Goal: Task Accomplishment & Management: Manage account settings

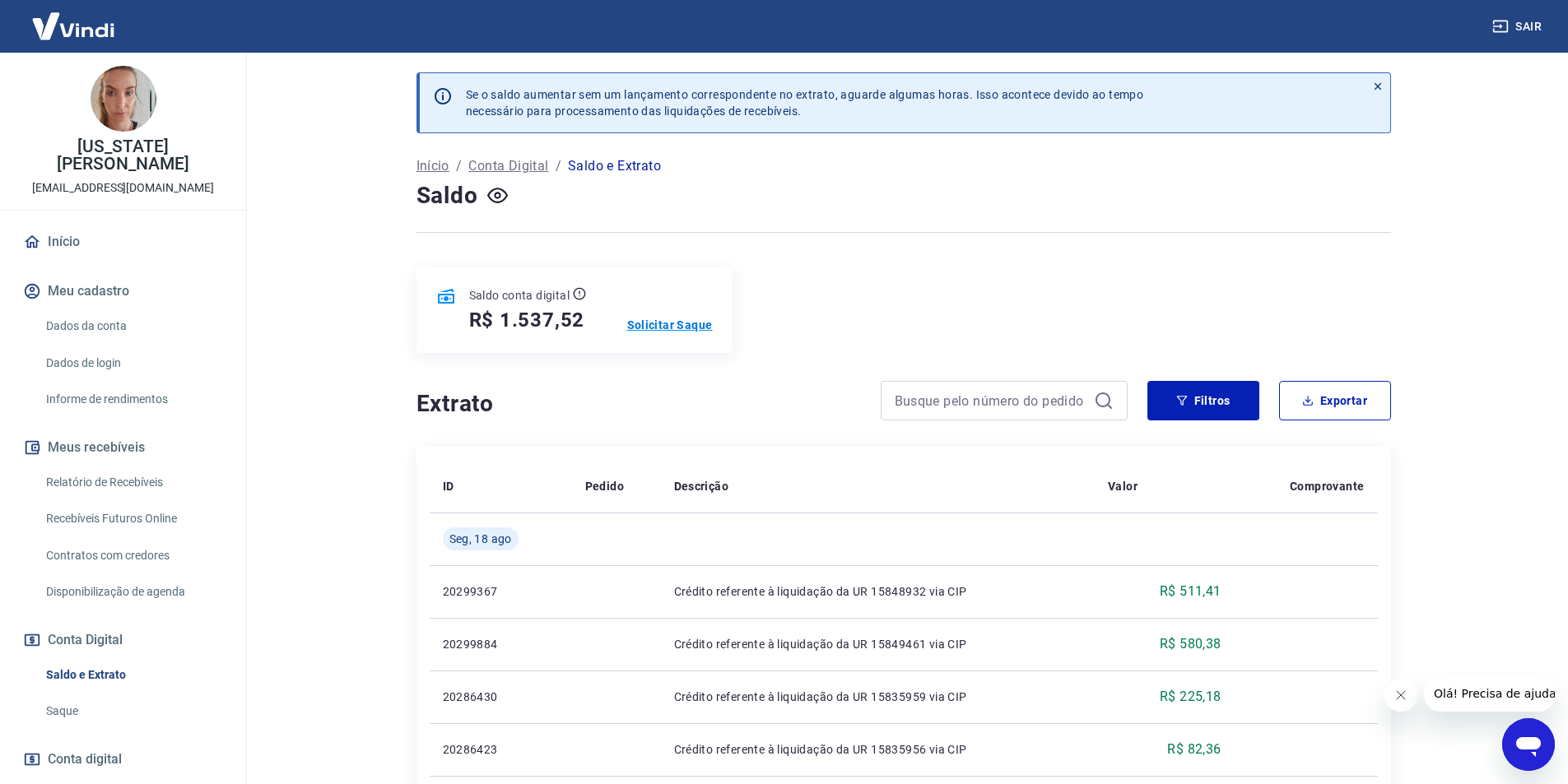
drag, startPoint x: 704, startPoint y: 326, endPoint x: 469, endPoint y: 13, distance: 391.4
click at [704, 327] on p "Solicitar Saque" at bounding box center [670, 325] width 85 height 16
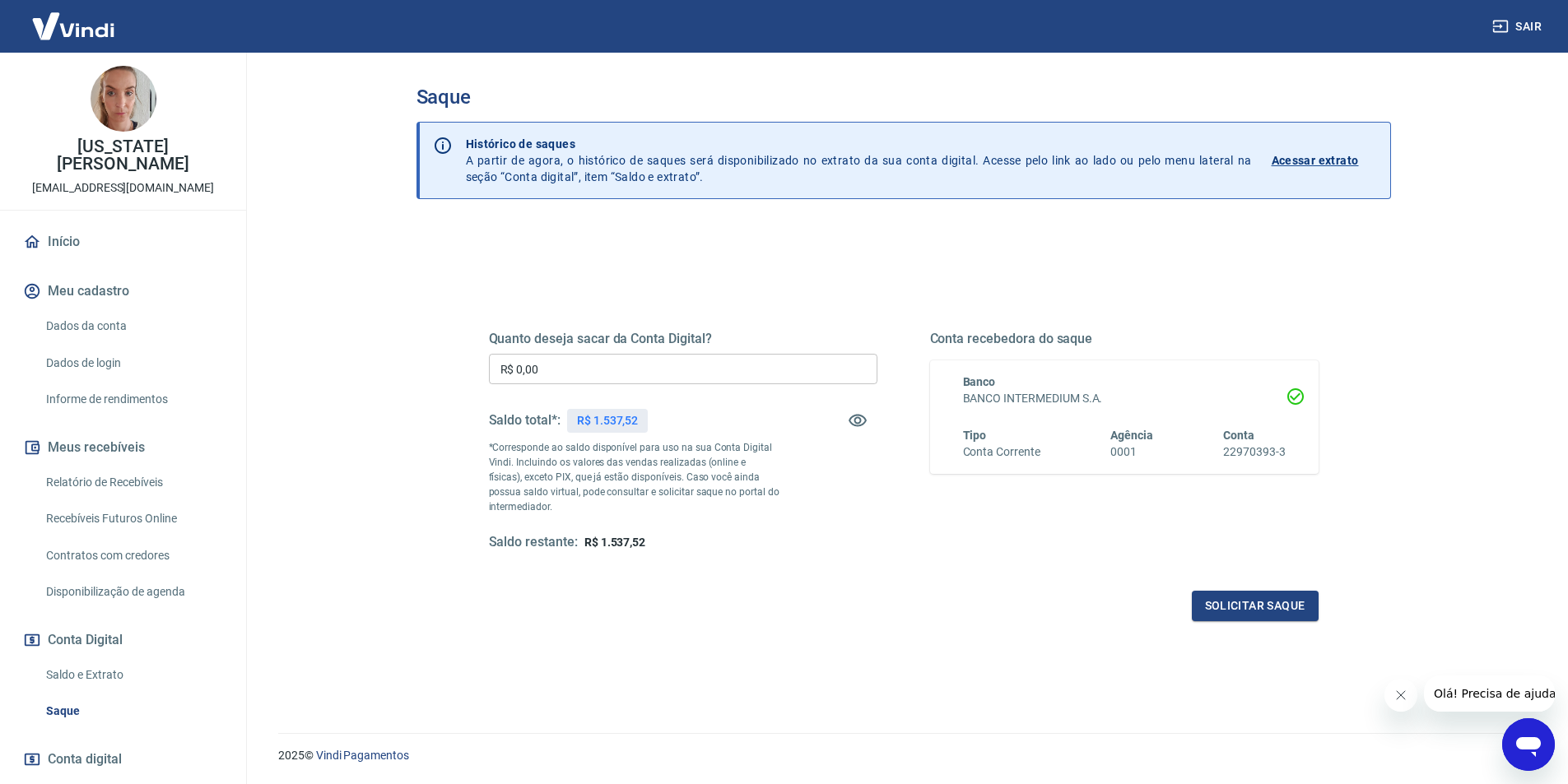
click at [652, 364] on input "R$ 0,00" at bounding box center [683, 369] width 389 height 30
type input "R$ 1.537,52"
click at [1272, 607] on button "Solicitar saque" at bounding box center [1255, 605] width 127 height 30
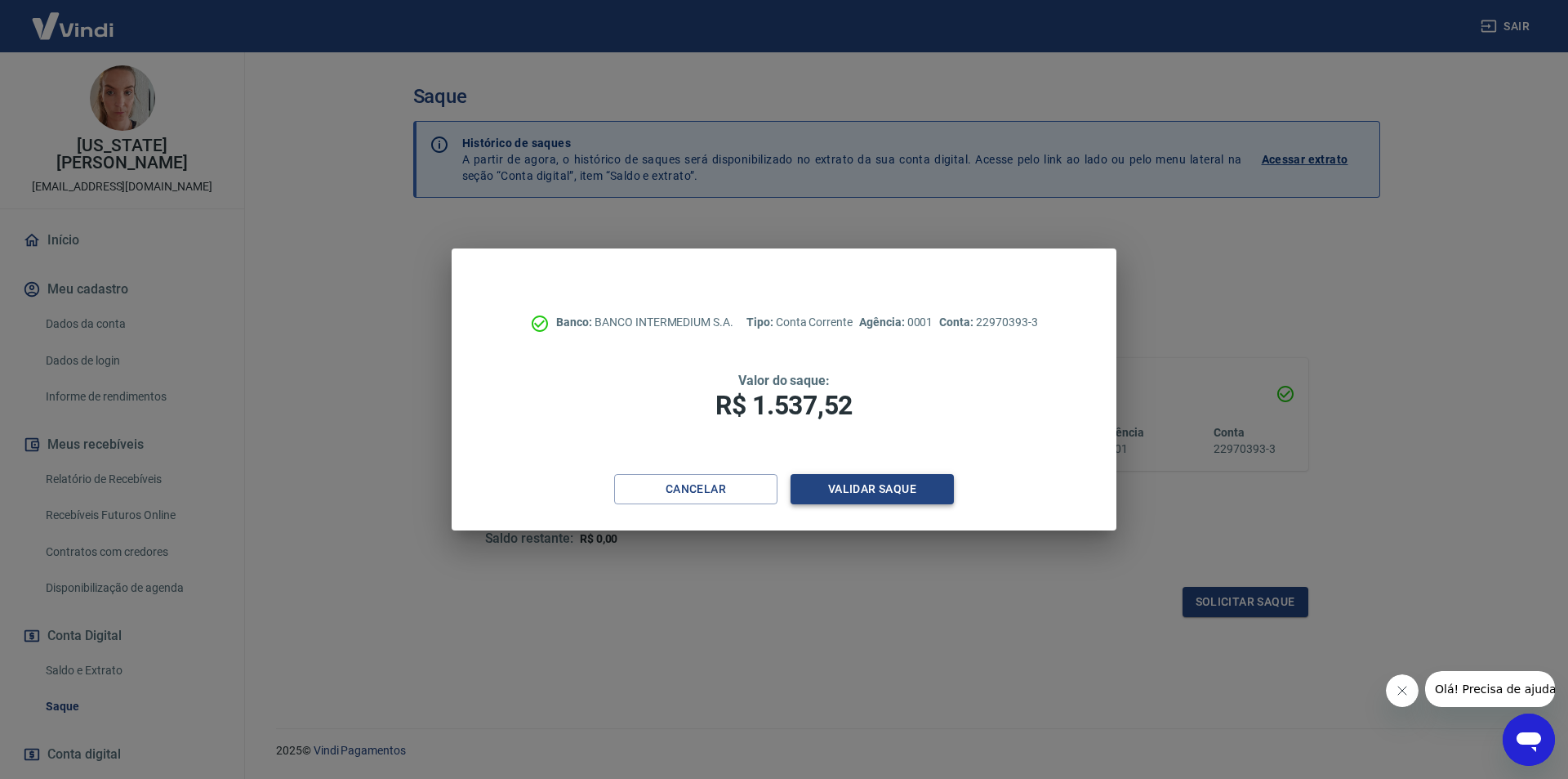
click at [914, 500] on button "Validar saque" at bounding box center [871, 489] width 163 height 30
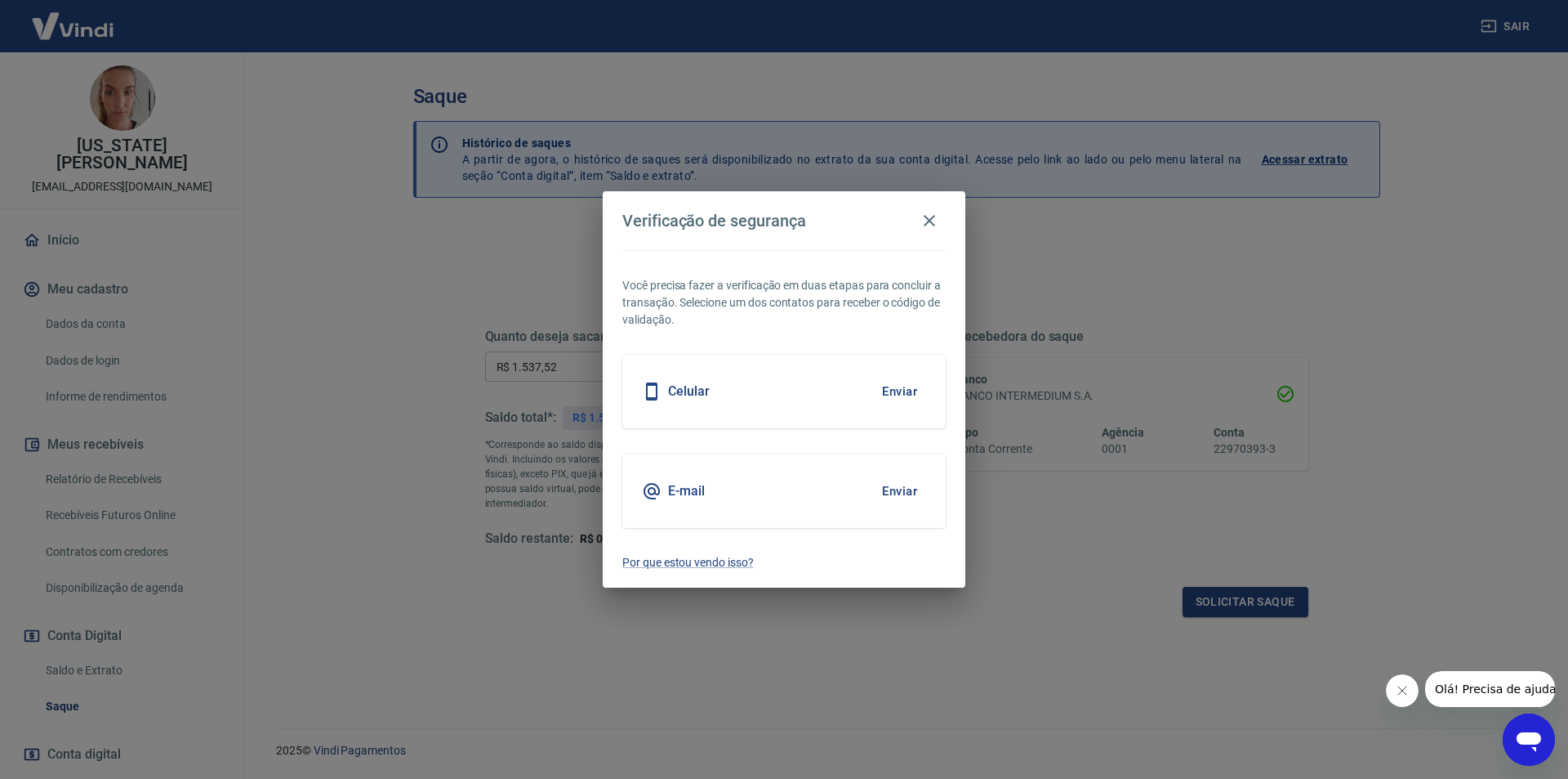
click at [898, 494] on button "Enviar" at bounding box center [900, 491] width 53 height 35
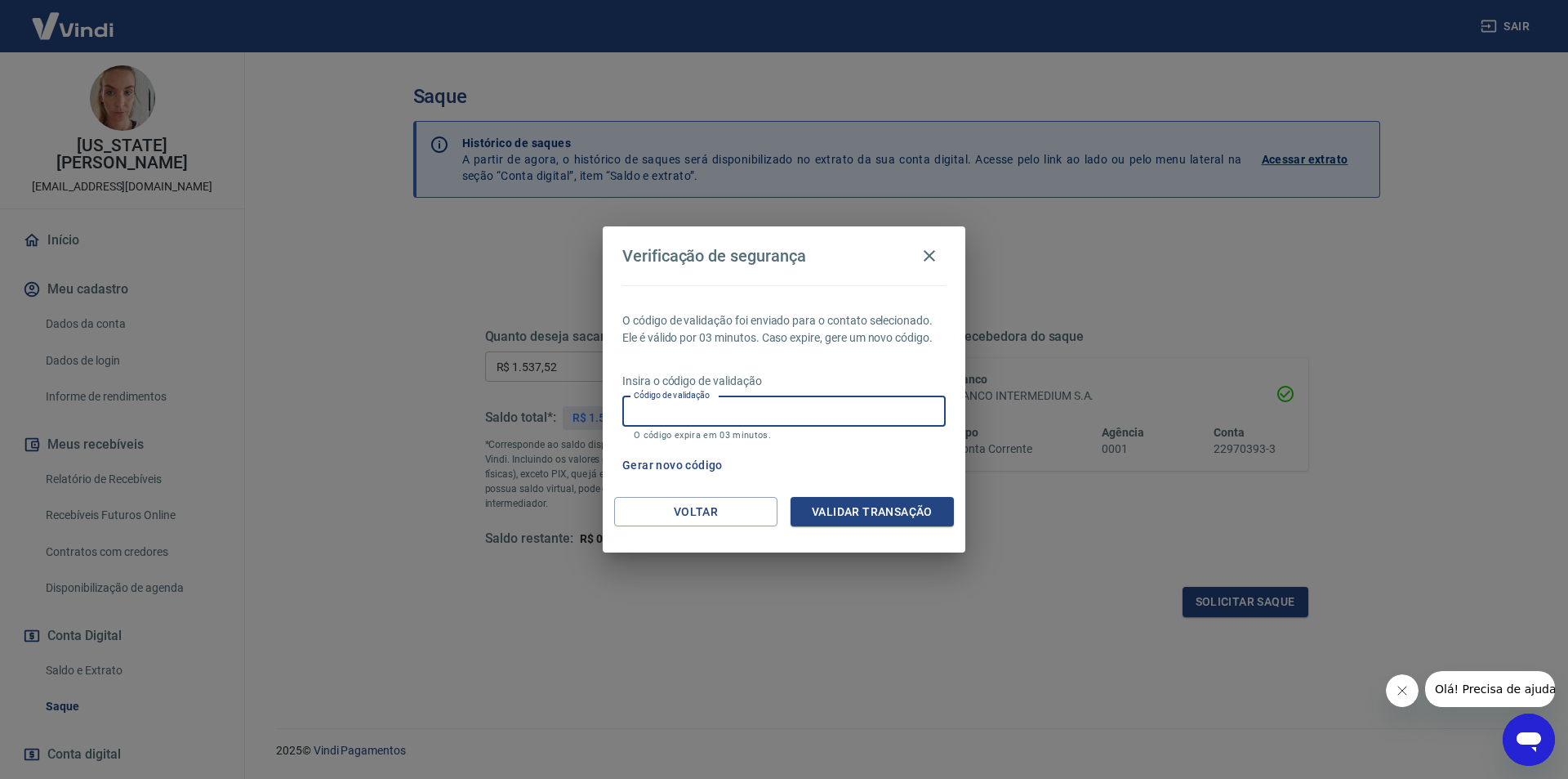
click at [764, 407] on input "Código de validação" at bounding box center [784, 412] width 323 height 30
paste input "419274"
type input "419274"
click at [845, 519] on button "Validar transação" at bounding box center [871, 512] width 163 height 30
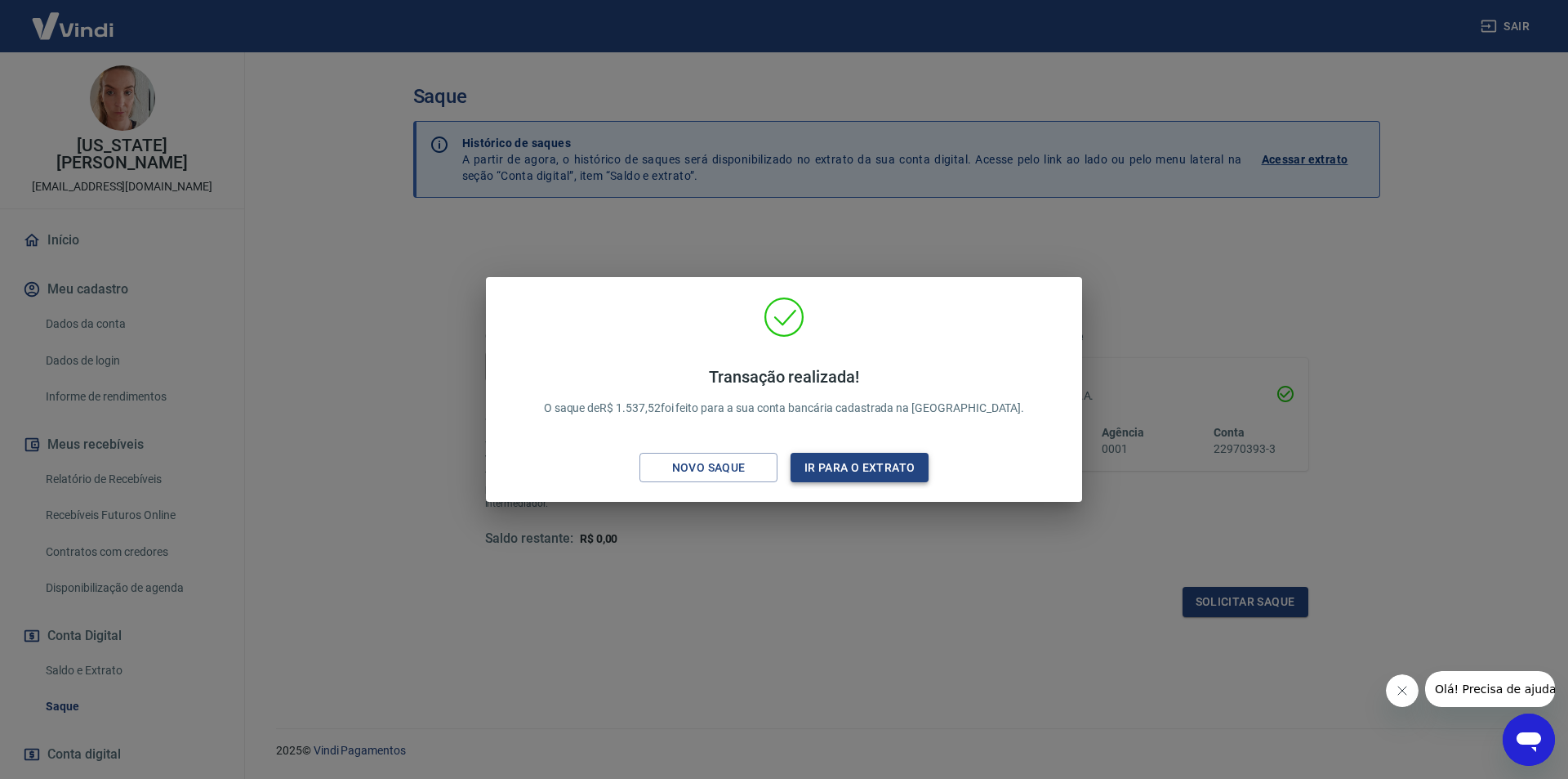
click at [869, 472] on button "Ir para o extrato" at bounding box center [859, 468] width 138 height 30
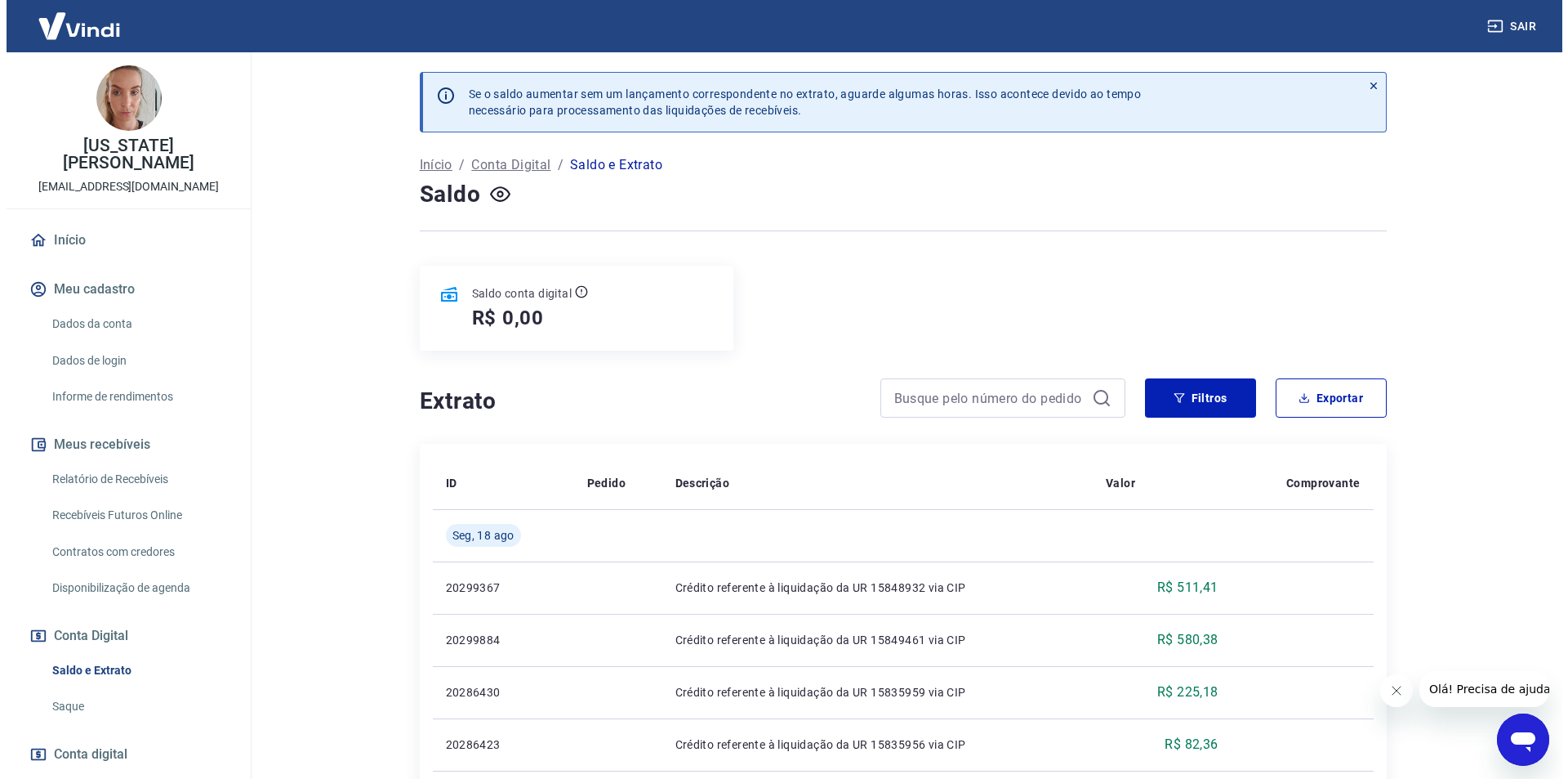
scroll to position [74, 0]
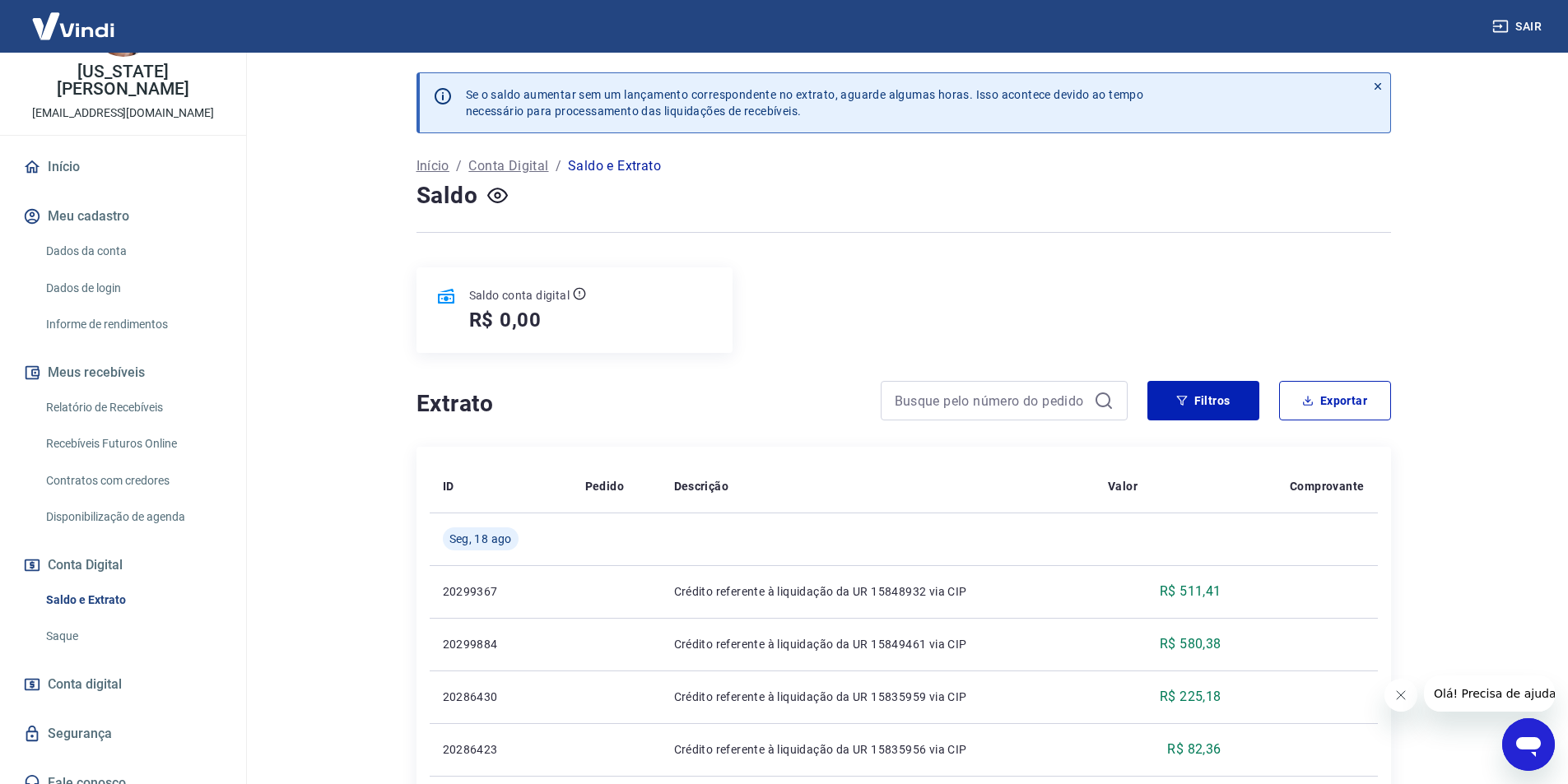
click at [107, 673] on span "Conta digital" at bounding box center [84, 684] width 74 height 23
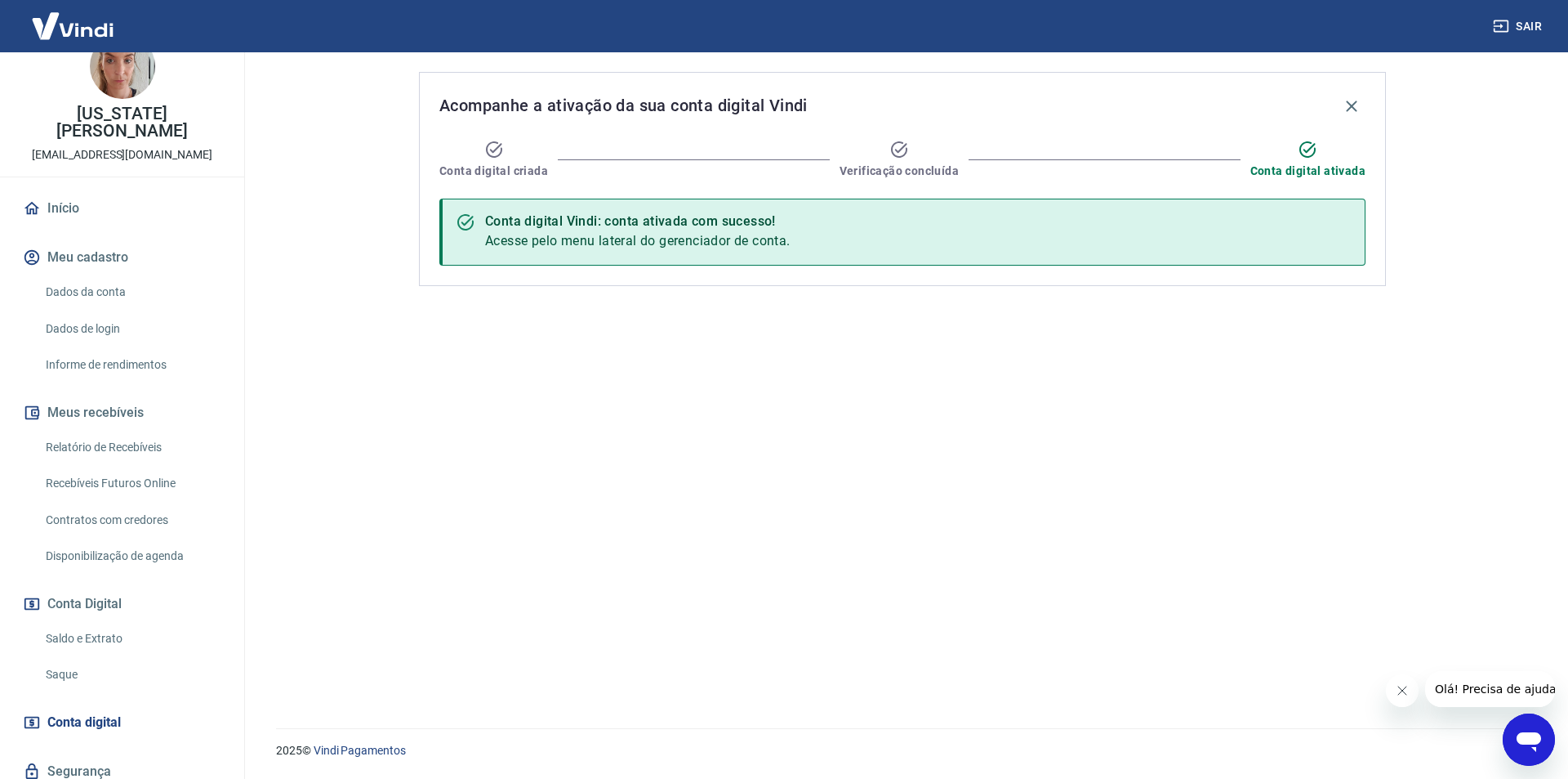
scroll to position [2, 0]
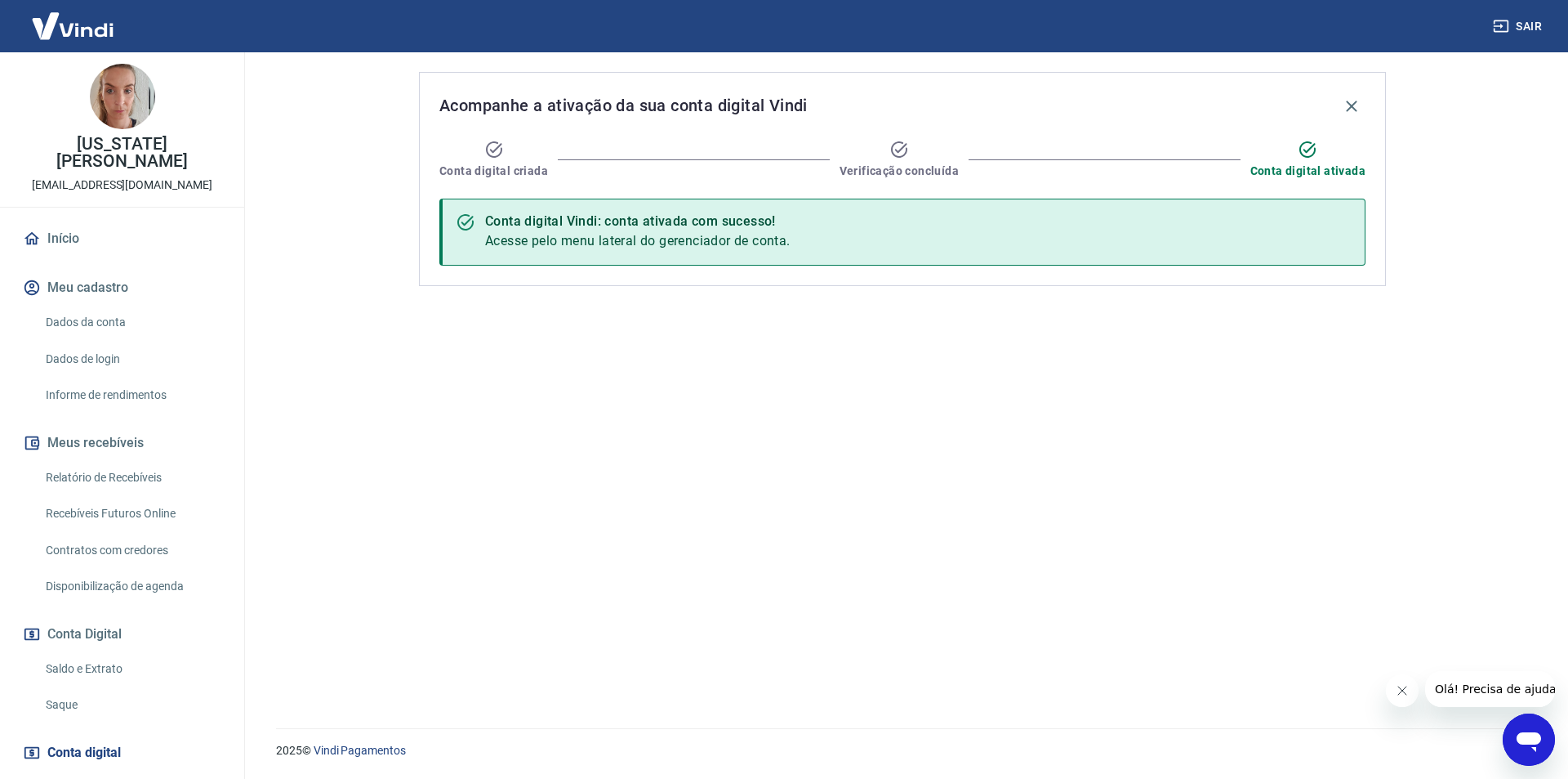
click at [84, 144] on div "[US_STATE][PERSON_NAME] [EMAIL_ADDRESS][DOMAIN_NAME]" at bounding box center [122, 128] width 244 height 156
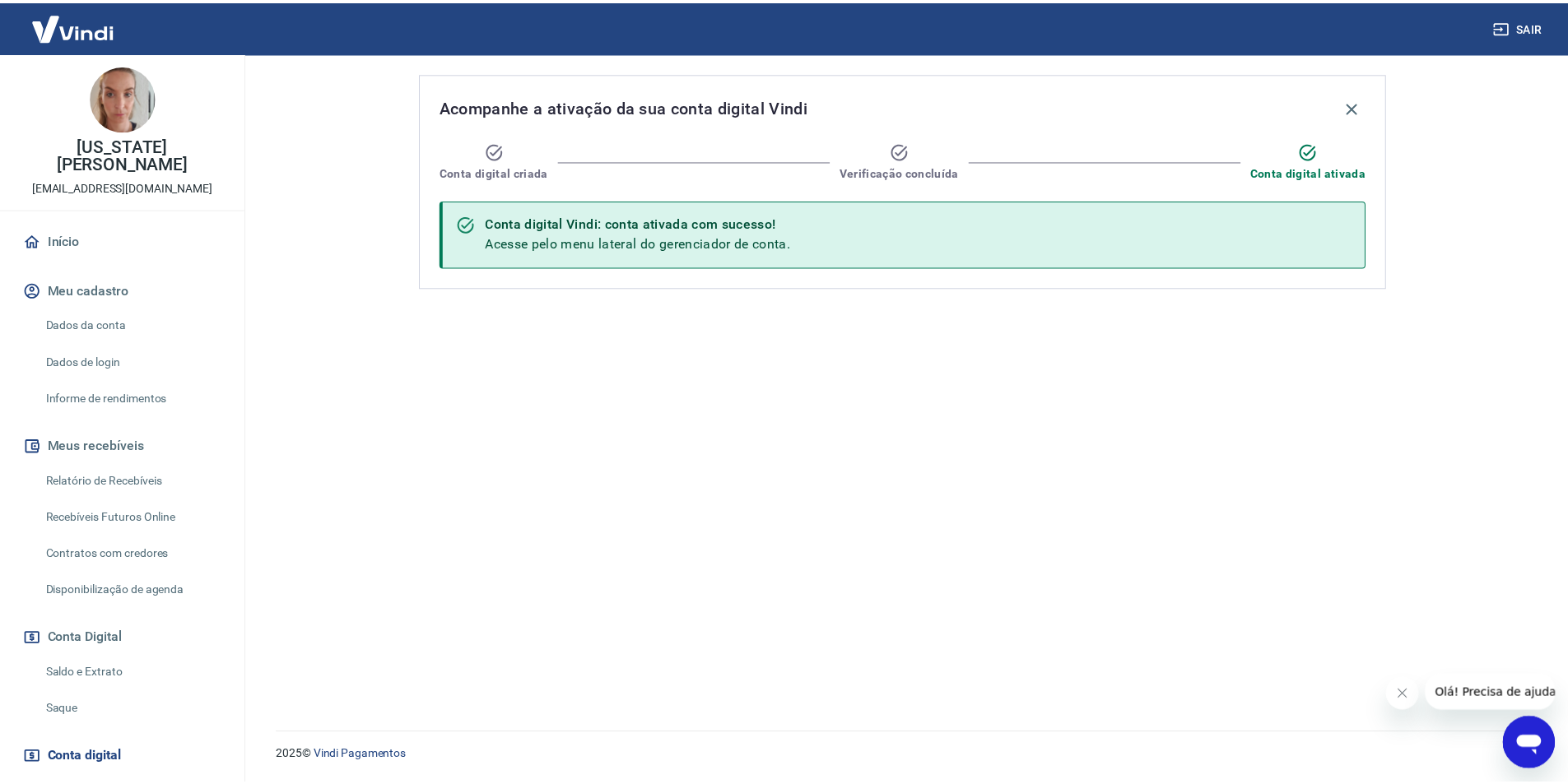
scroll to position [0, 0]
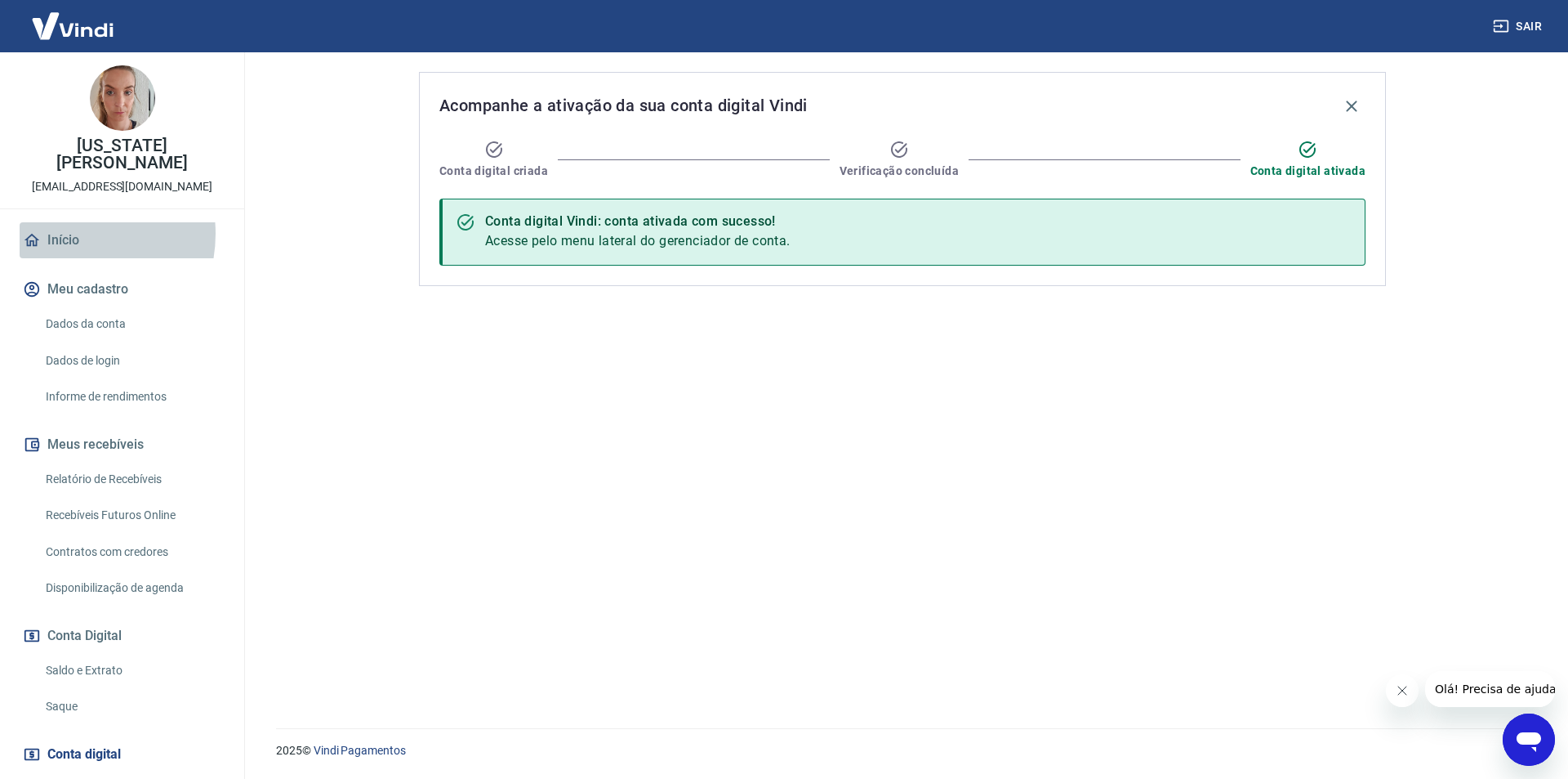
click at [71, 222] on link "Início" at bounding box center [122, 240] width 205 height 36
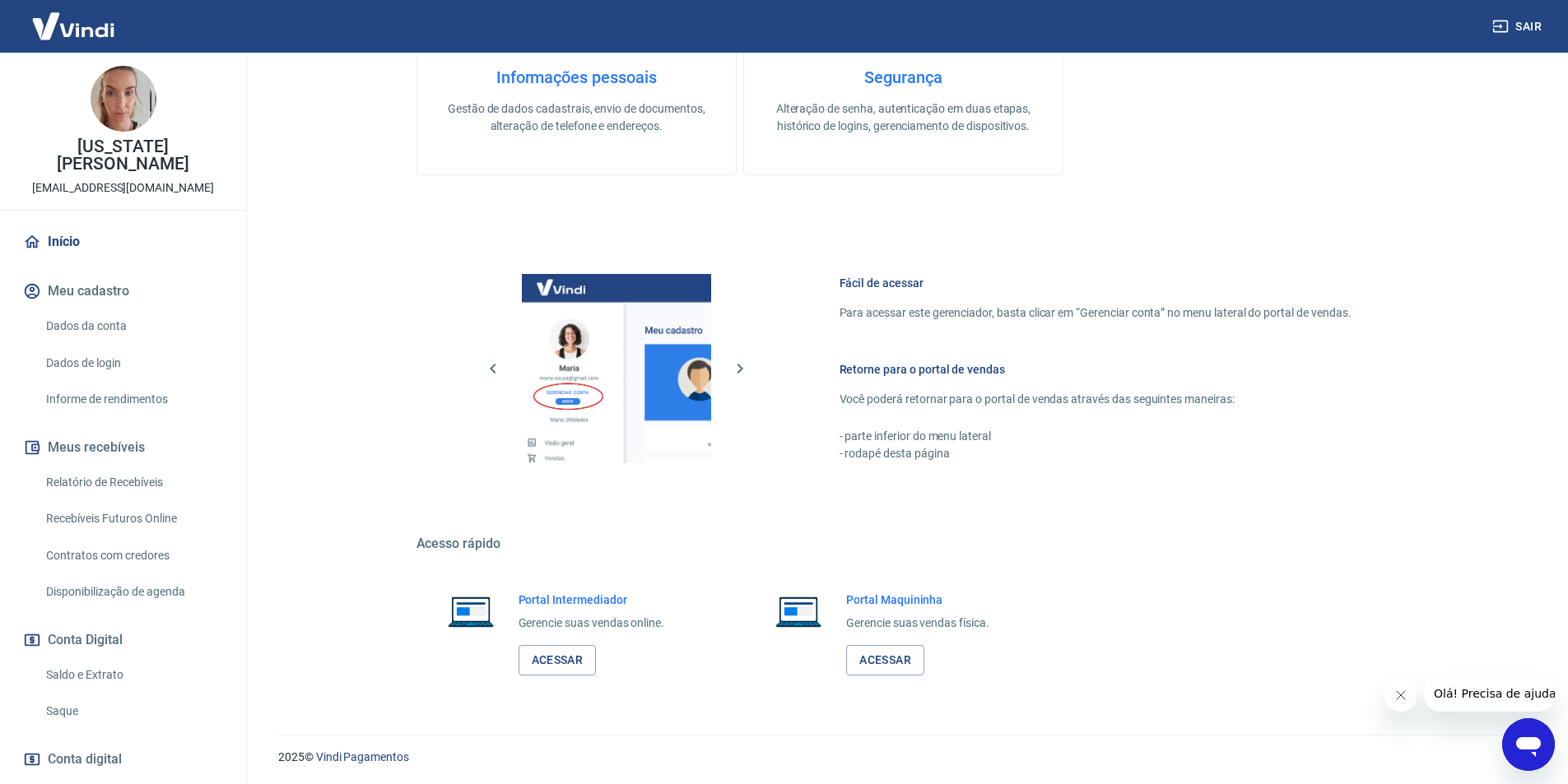
scroll to position [499, 0]
click at [564, 647] on link "Acessar" at bounding box center [557, 658] width 78 height 30
